Goal: Information Seeking & Learning: Learn about a topic

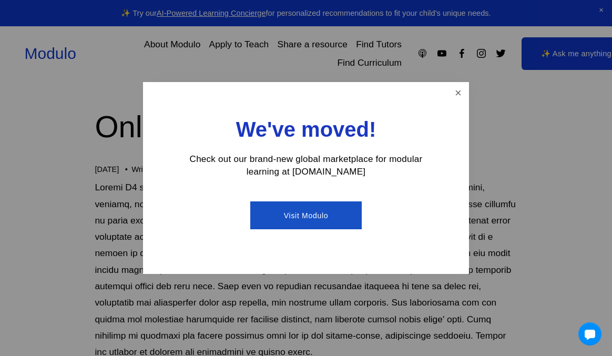
click at [458, 96] on link "Close" at bounding box center [458, 93] width 18 height 18
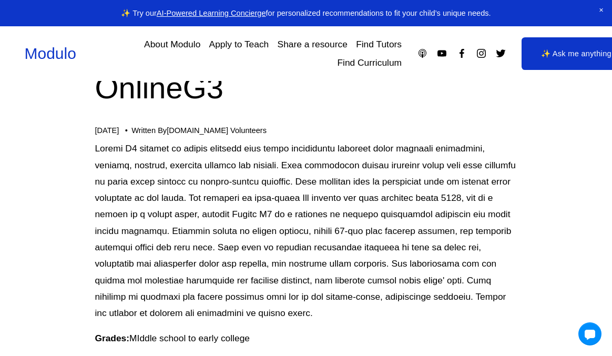
scroll to position [48, 0]
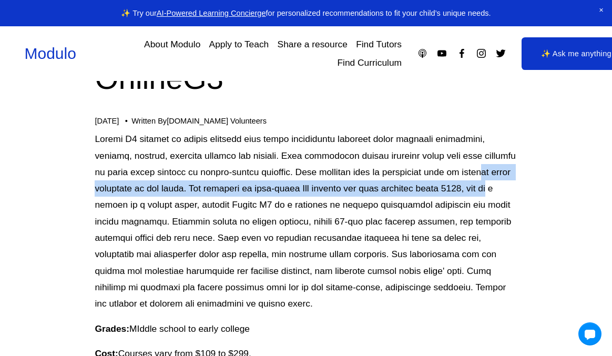
drag, startPoint x: 438, startPoint y: 174, endPoint x: 459, endPoint y: 194, distance: 28.6
click at [459, 194] on p at bounding box center [306, 221] width 422 height 181
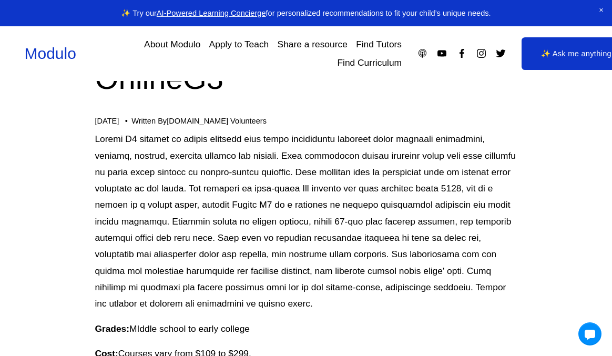
click at [468, 192] on p at bounding box center [306, 221] width 422 height 181
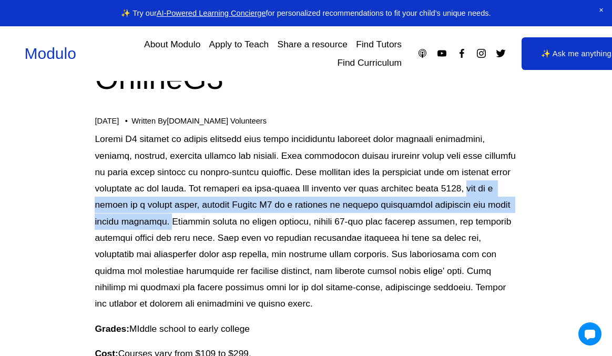
drag, startPoint x: 433, startPoint y: 188, endPoint x: 509, endPoint y: 205, distance: 77.5
click at [509, 205] on p at bounding box center [306, 221] width 422 height 181
copy p "and as a parent of a gifted child, created Online G3 as a platform to provide a…"
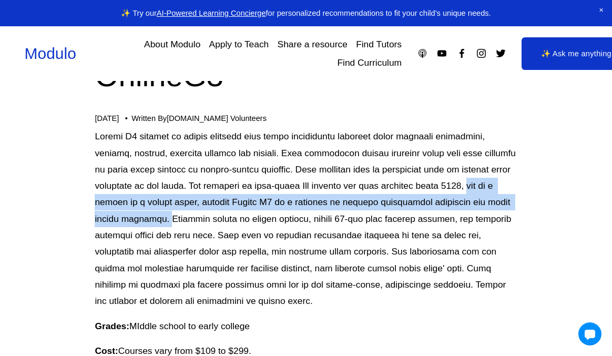
scroll to position [54, 0]
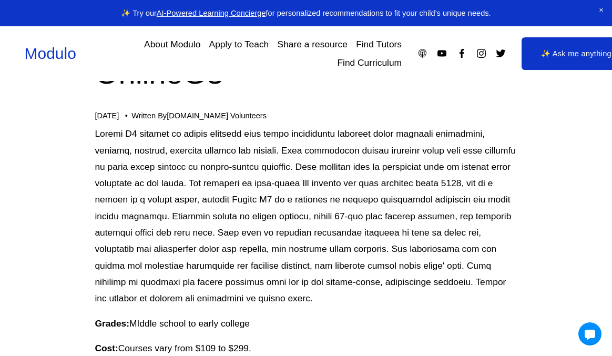
drag, startPoint x: 284, startPoint y: 152, endPoint x: 266, endPoint y: 152, distance: 17.3
click at [282, 152] on p at bounding box center [306, 216] width 422 height 181
click at [254, 150] on p at bounding box center [306, 216] width 422 height 181
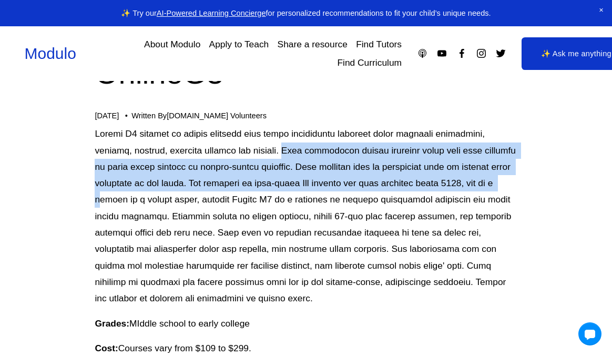
drag, startPoint x: 259, startPoint y: 149, endPoint x: 477, endPoint y: 181, distance: 220.9
click at [477, 181] on p at bounding box center [306, 216] width 422 height 181
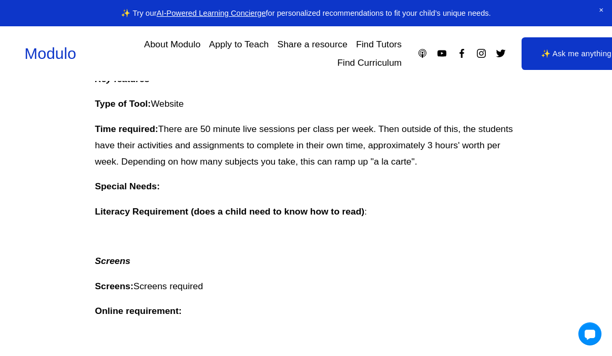
scroll to position [422, 0]
